Goal: Check status: Check status

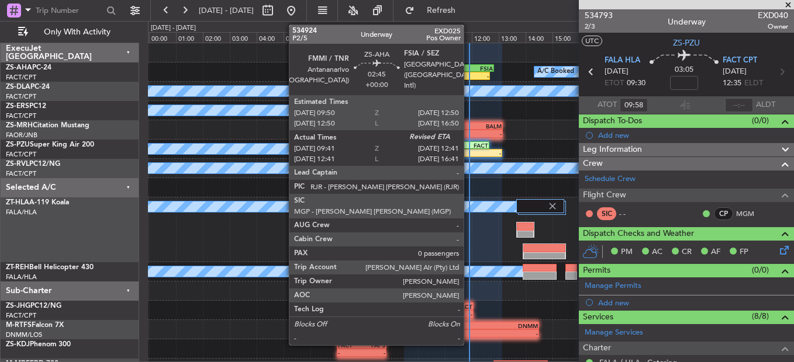
click at [469, 70] on div "FSIA" at bounding box center [473, 68] width 39 height 7
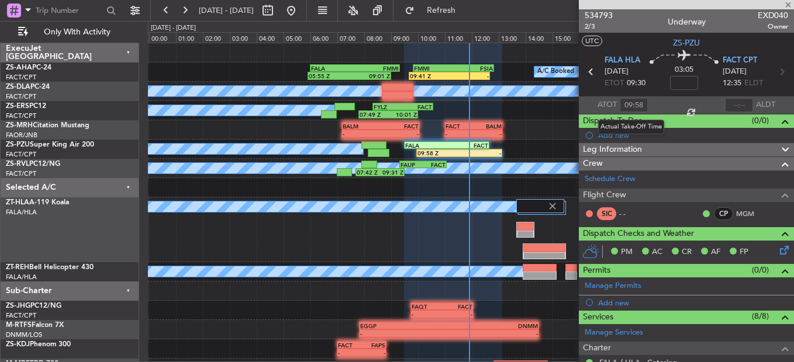
type input "09:51"
type input "0"
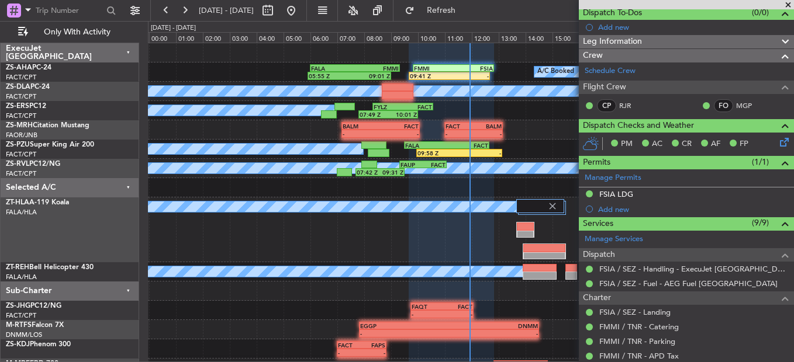
scroll to position [117, 0]
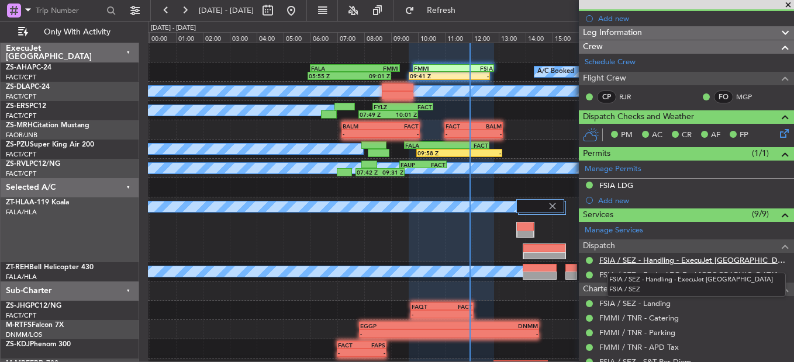
click at [689, 264] on link "FSIA / SEZ - Handling - ExecuJet [GEOGRAPHIC_DATA] FSIA / SEZ" at bounding box center [693, 260] width 189 height 10
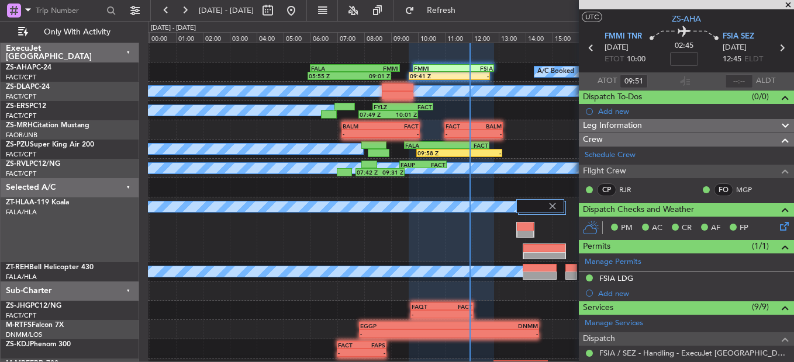
scroll to position [0, 0]
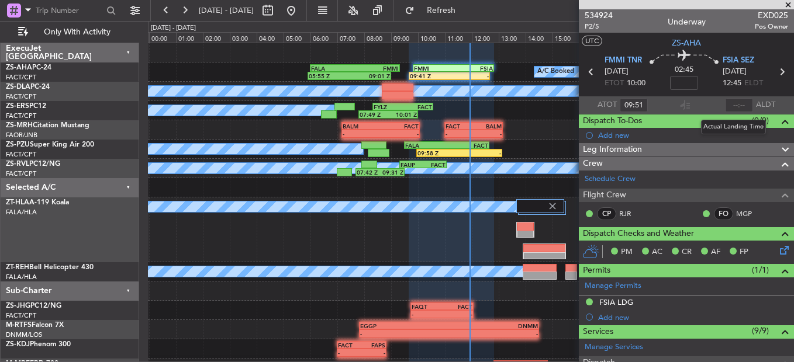
click at [729, 112] on mat-tooltip-component "Actual Landing Time" at bounding box center [733, 127] width 81 height 31
click at [728, 108] on body "[DATE] - [DATE] Refresh Quick Links Only With Activity A/C Booked 05:55 Z 09:01…" at bounding box center [397, 181] width 794 height 362
click at [728, 108] on input "text" at bounding box center [739, 105] width 28 height 14
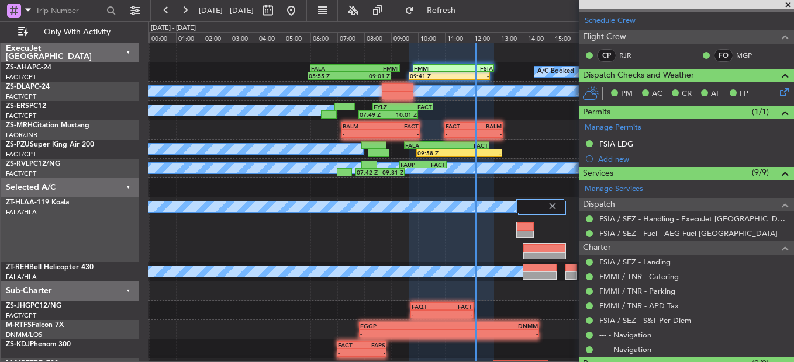
scroll to position [166, 0]
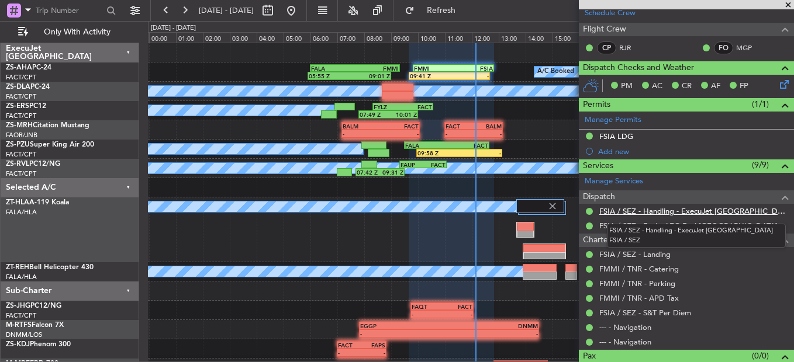
click at [681, 213] on link "FSIA / SEZ - Handling - ExecuJet [GEOGRAPHIC_DATA] FSIA / SEZ" at bounding box center [693, 211] width 189 height 10
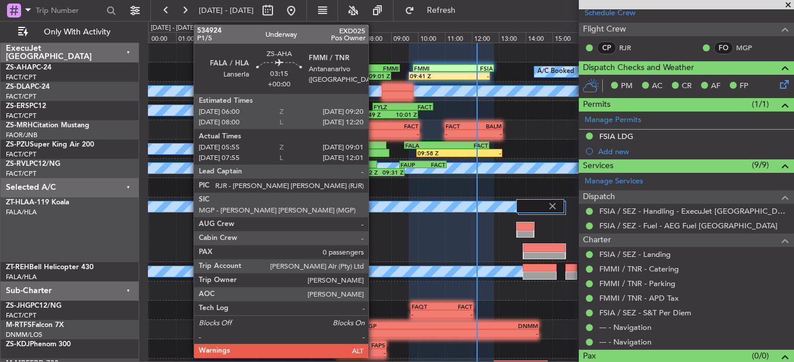
click at [374, 72] on div "09:01 Z" at bounding box center [370, 75] width 41 height 7
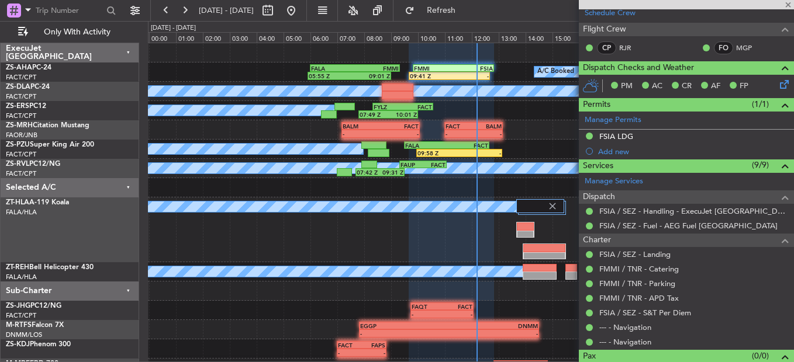
type input "05:55"
type input "08:56"
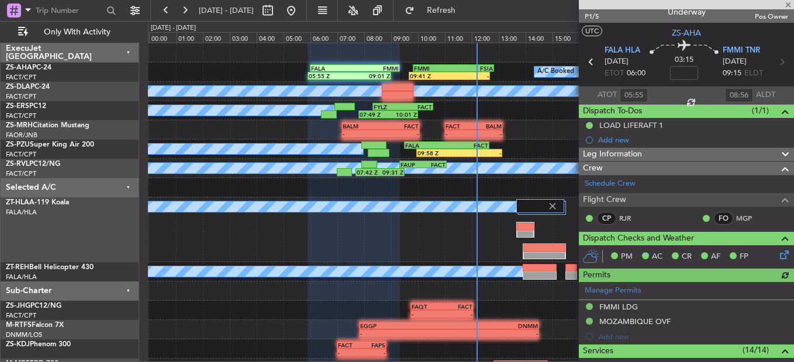
scroll to position [181, 0]
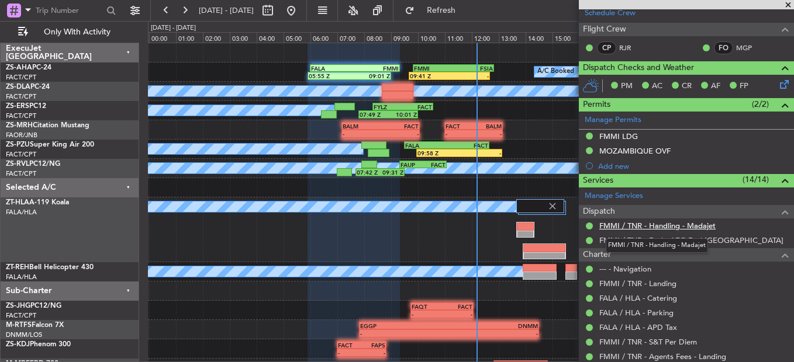
click at [642, 221] on link "FMMI / TNR - Handling - Madajet" at bounding box center [657, 226] width 116 height 10
